Goal: Transaction & Acquisition: Purchase product/service

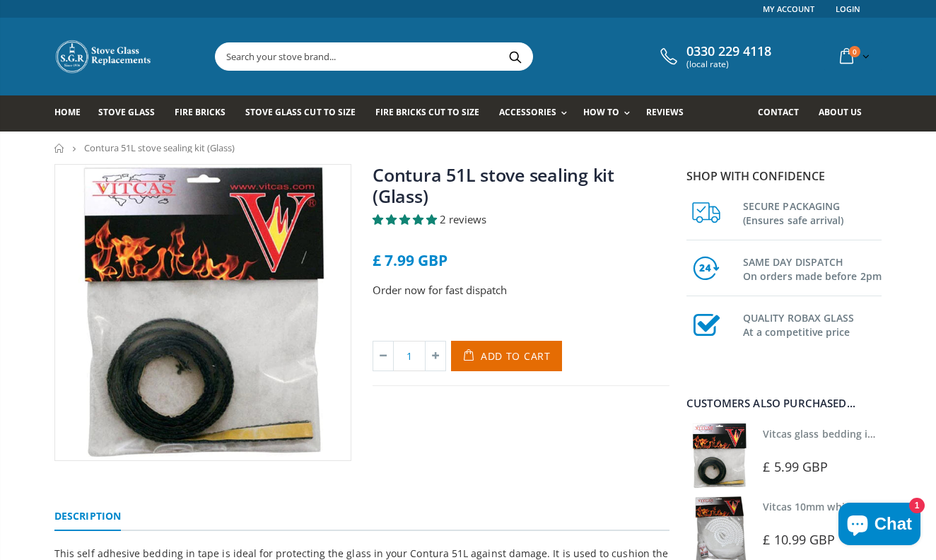
click at [405, 183] on link "Contura 51L stove sealing kit (Glass)" at bounding box center [494, 185] width 242 height 45
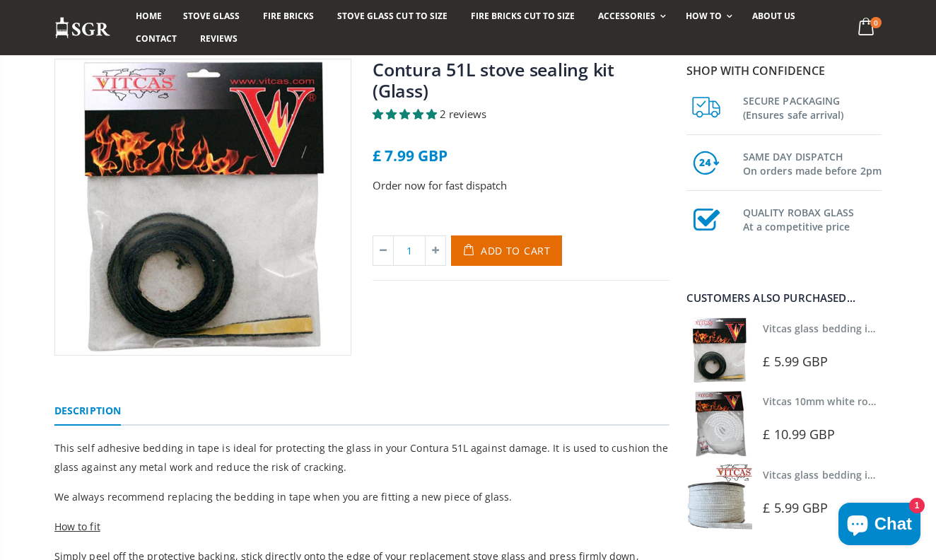
scroll to position [109, 0]
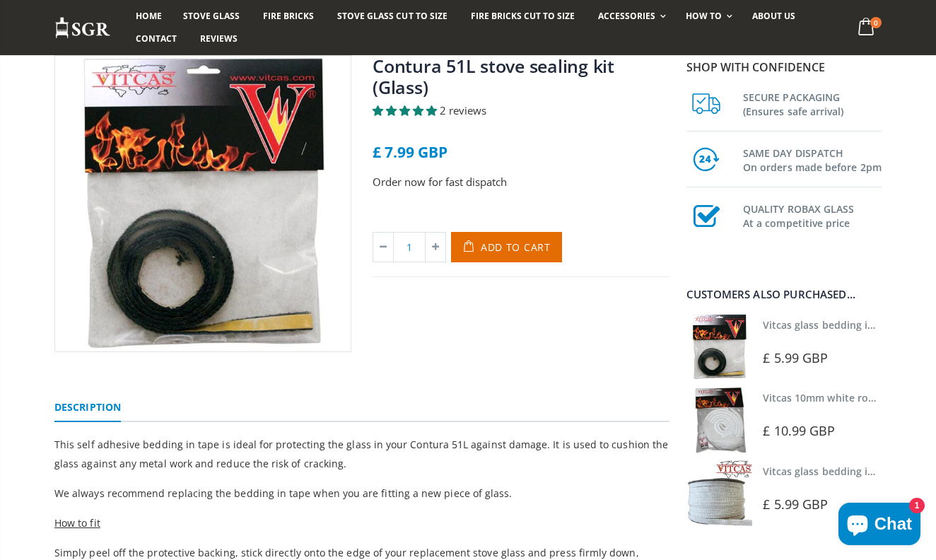
click at [254, 257] on img at bounding box center [203, 204] width 296 height 296
click at [264, 197] on img at bounding box center [203, 204] width 296 height 296
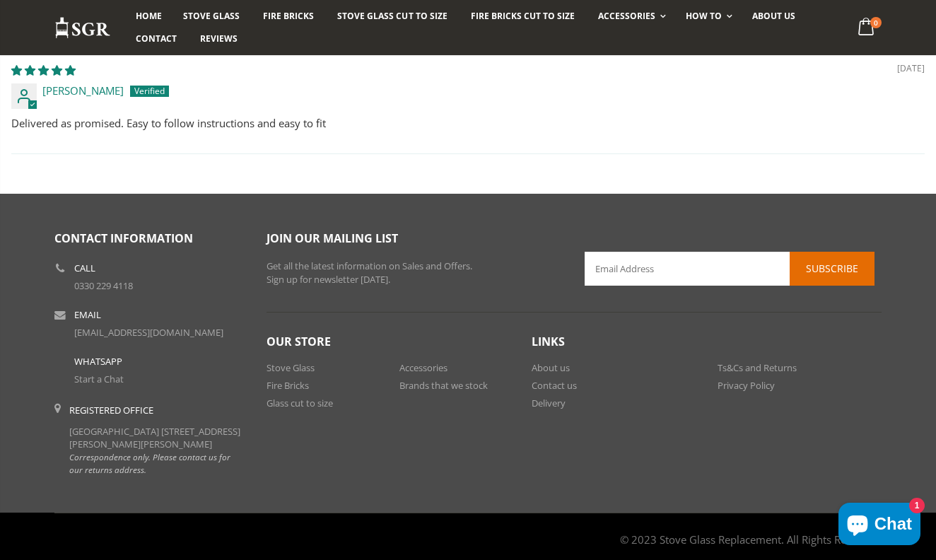
scroll to position [985, 0]
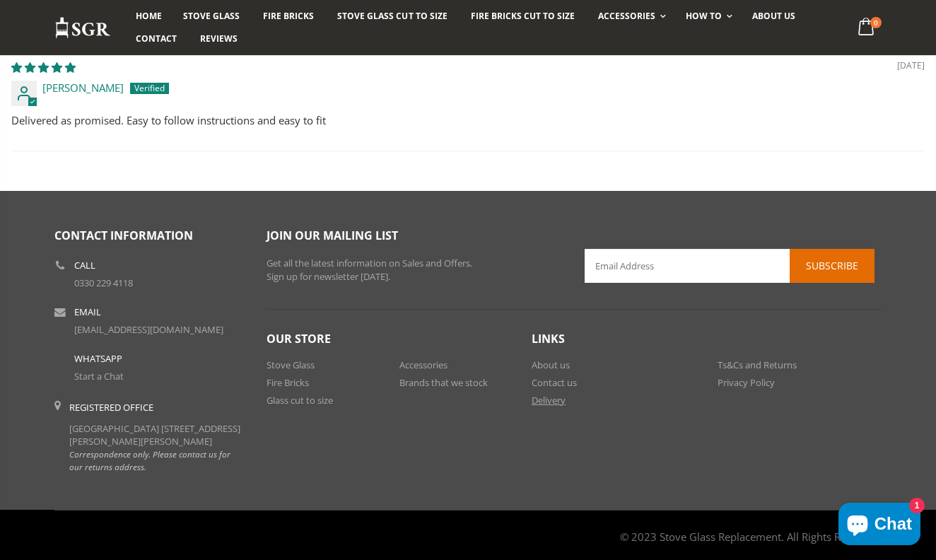
click at [540, 398] on link "Delivery" at bounding box center [549, 400] width 34 height 13
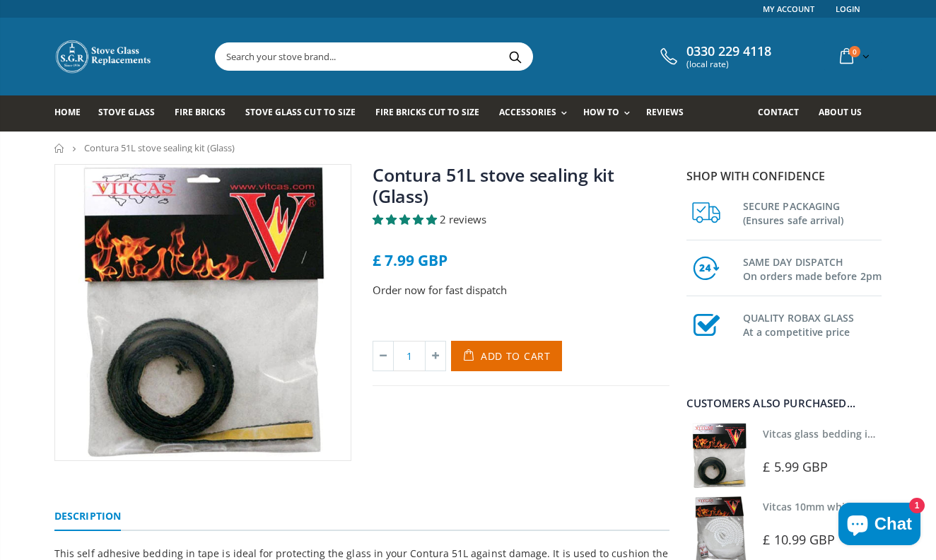
scroll to position [0, 0]
